Goal: Contribute content

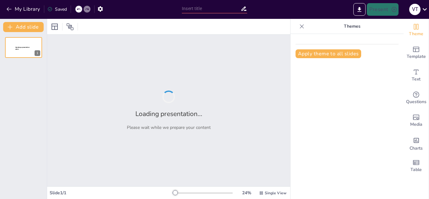
type input "Микроклиматски услови во металуршките погони"
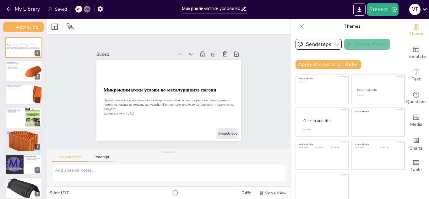
checkbox input "true"
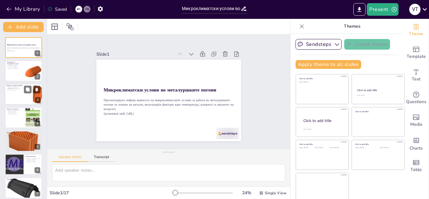
checkbox input "true"
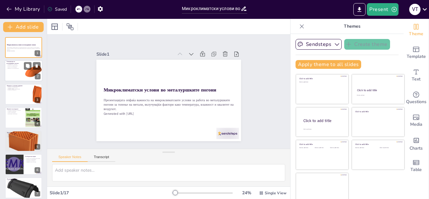
checkbox input "true"
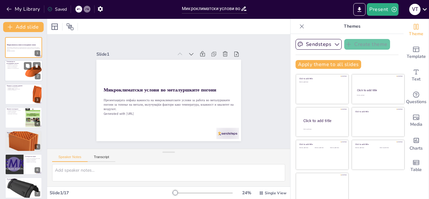
checkbox input "true"
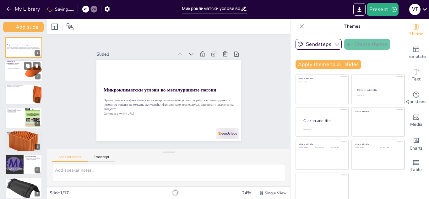
checkbox input "true"
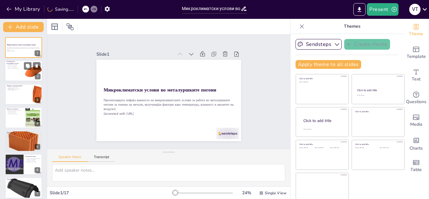
click at [18, 70] on div at bounding box center [24, 70] width 38 height 21
type textarea "Температурата игра клучна улога во процесот на топење на метали. Оптималната те…"
checkbox input "true"
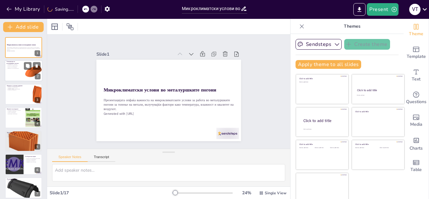
checkbox input "true"
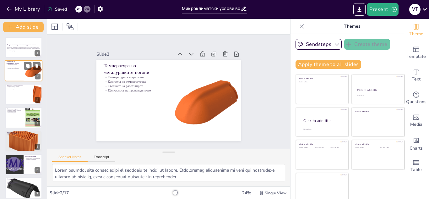
checkbox input "true"
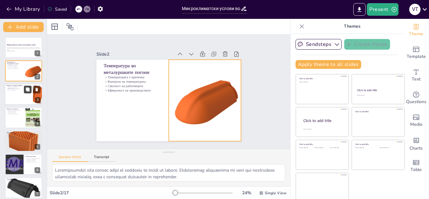
checkbox input "true"
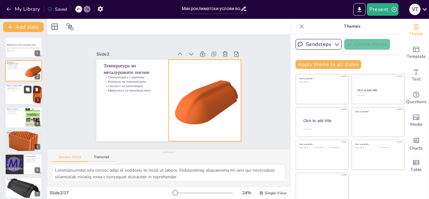
checkbox input "true"
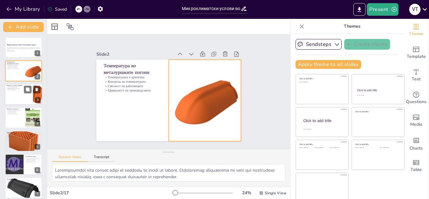
checkbox input "true"
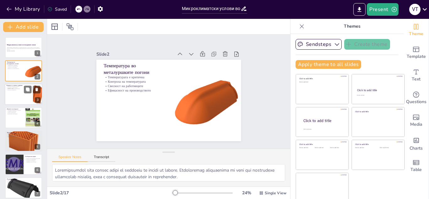
checkbox input "true"
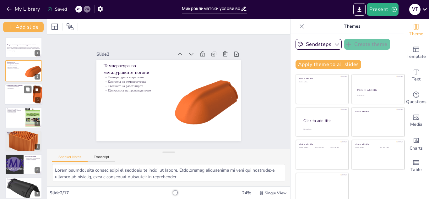
checkbox input "true"
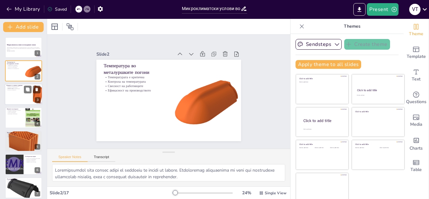
checkbox input "true"
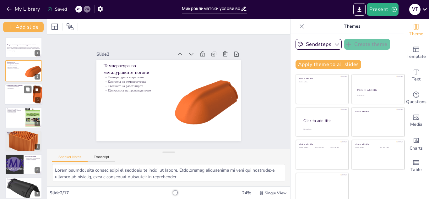
checkbox input "true"
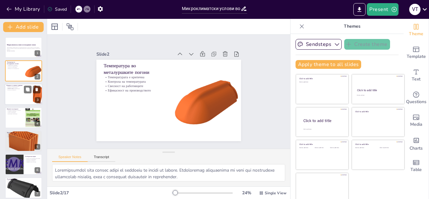
click at [21, 93] on div at bounding box center [24, 93] width 38 height 21
type textarea "Влажноста е важен фактор за корозијата на металите. Погоните треба да имаат сис…"
checkbox input "true"
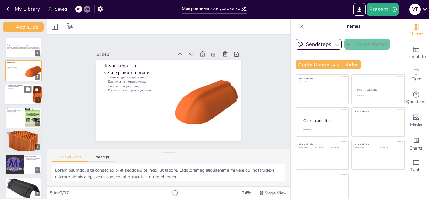
checkbox input "true"
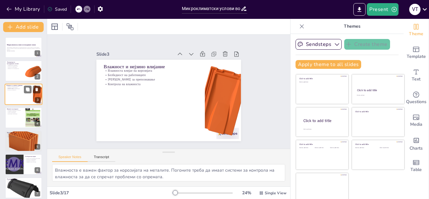
checkbox input "true"
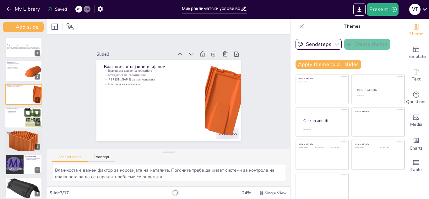
checkbox input "true"
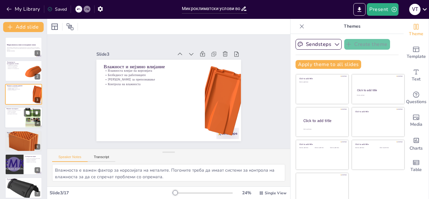
checkbox input "true"
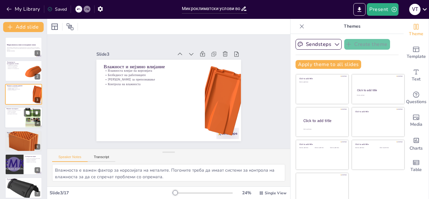
checkbox input "true"
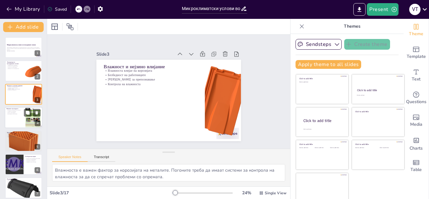
checkbox input "true"
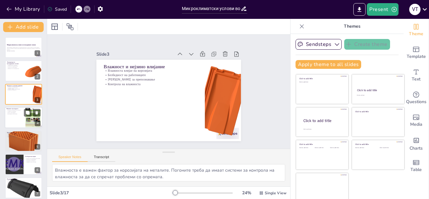
click at [17, 118] on div at bounding box center [24, 117] width 38 height 21
type textarea "Квалитетот на воздухот е од суштинско значење за здравјето на работниците. Пого…"
checkbox input "true"
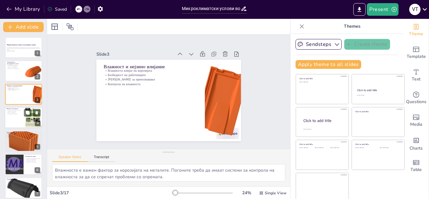
checkbox input "true"
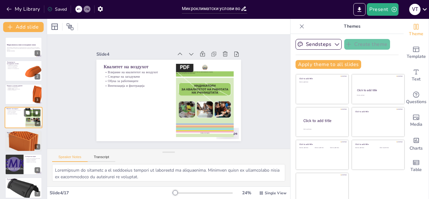
scroll to position [2, 0]
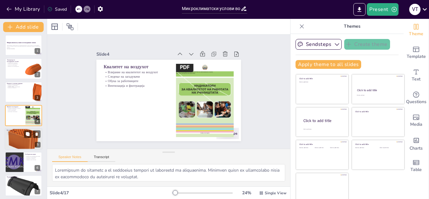
checkbox input "true"
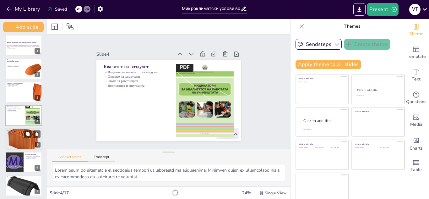
checkbox input "true"
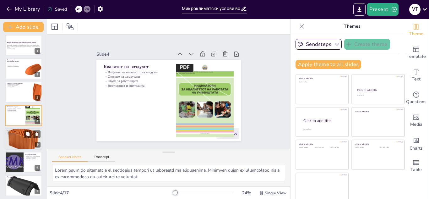
checkbox input "true"
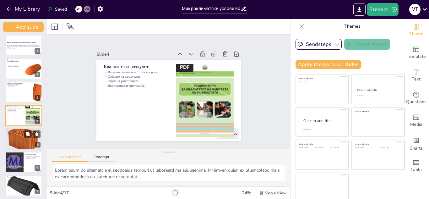
checkbox input "true"
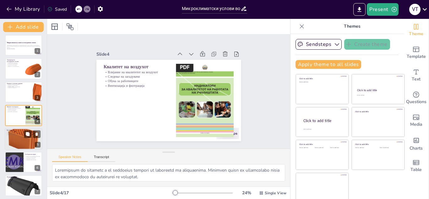
checkbox input "true"
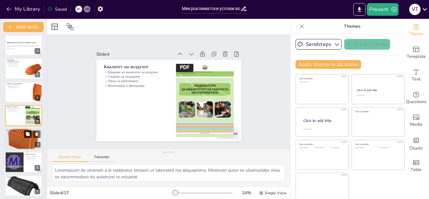
checkbox input "true"
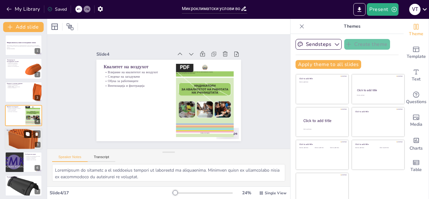
click at [24, 132] on button at bounding box center [28, 134] width 8 height 8
type textarea "Звучната бучава е сериозен проблем во металуршките погони. Работниците мораат д…"
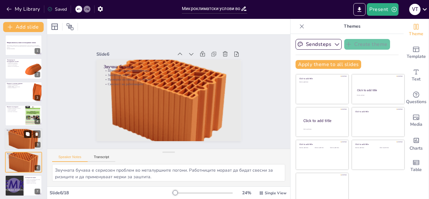
checkbox input "true"
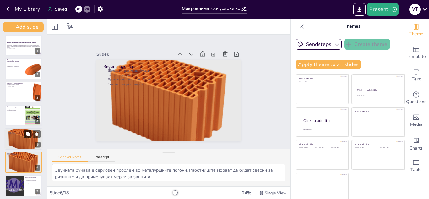
scroll to position [49, 0]
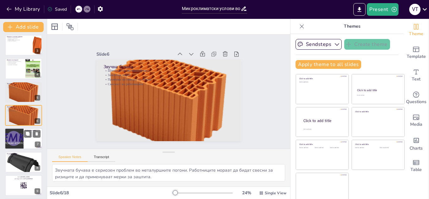
checkbox input "true"
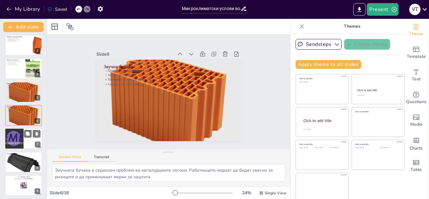
checkbox input "true"
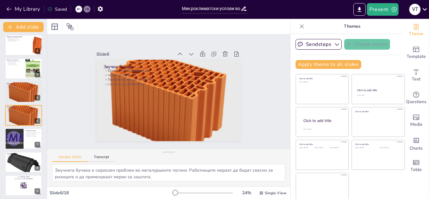
checkbox input "true"
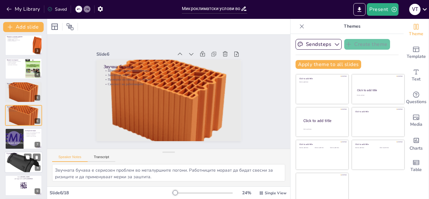
checkbox input "true"
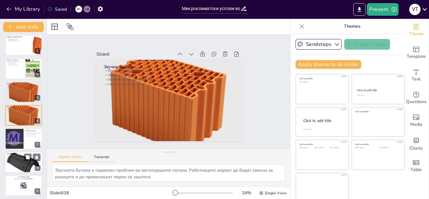
checkbox input "true"
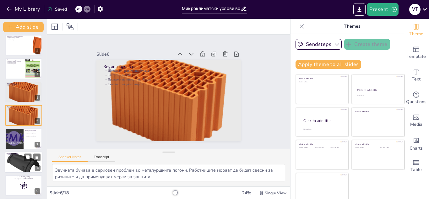
checkbox input "true"
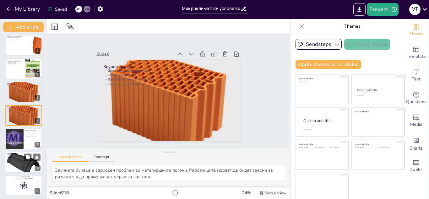
checkbox input "true"
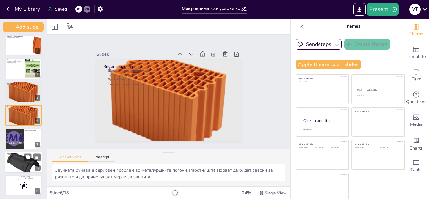
checkbox input "true"
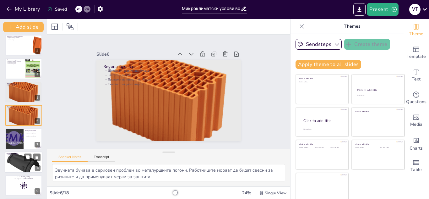
checkbox input "true"
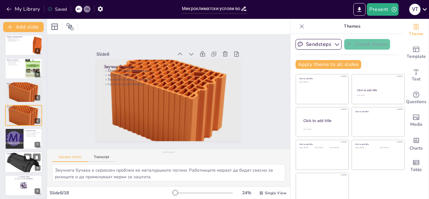
checkbox input "true"
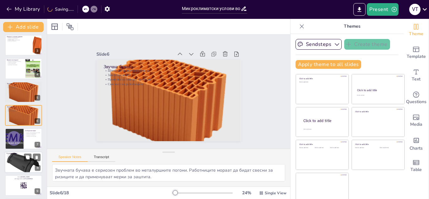
click at [20, 160] on div at bounding box center [24, 162] width 38 height 38
type textarea "Регуларните проверки помагаат во идентификување на проблеми пред да станат сери…"
checkbox input "true"
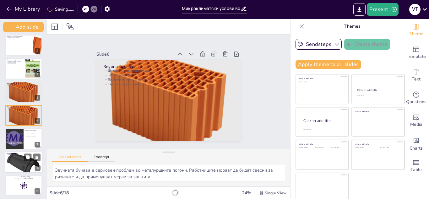
checkbox input "true"
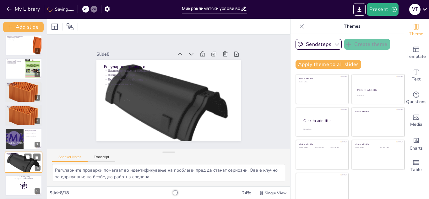
scroll to position [95, 0]
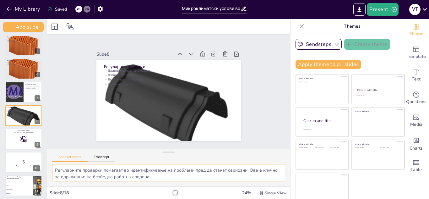
click at [129, 170] on textarea "Регуларните проверки помагаат во идентификување на проблеми пред да станат сери…" at bounding box center [168, 172] width 233 height 17
click at [13, 186] on li "Влажност" at bounding box center [19, 185] width 28 height 4
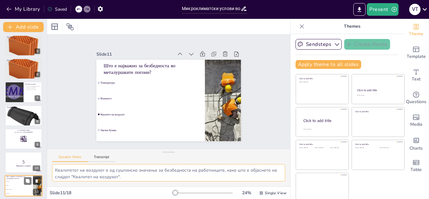
scroll to position [165, 0]
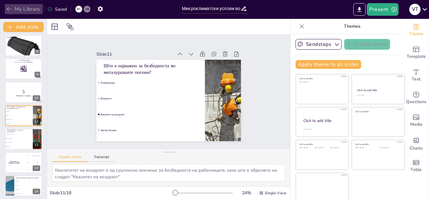
click at [5, 8] on button "My Library" at bounding box center [24, 9] width 38 height 10
